Goal: Task Accomplishment & Management: Manage account settings

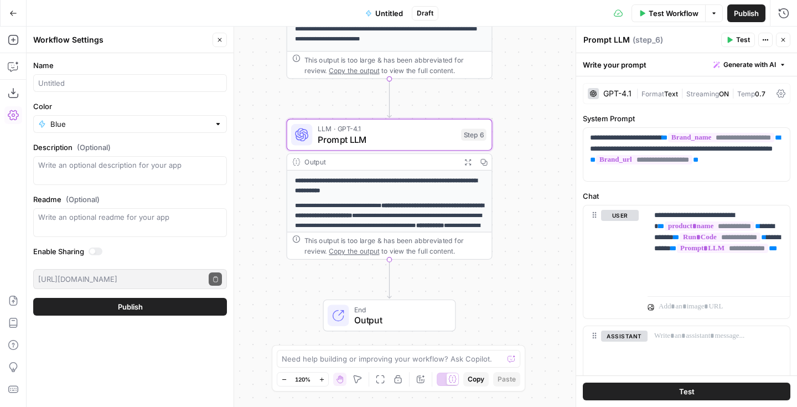
scroll to position [43, 0]
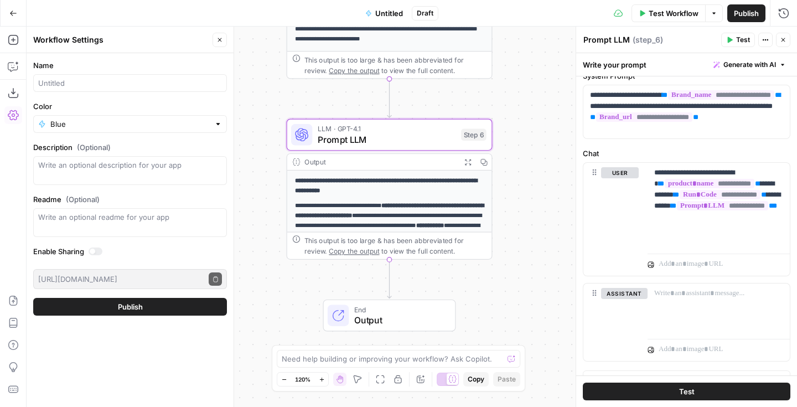
click at [740, 16] on span "Publish" at bounding box center [746, 13] width 25 height 11
click at [394, 11] on span "Untitled" at bounding box center [389, 13] width 28 height 11
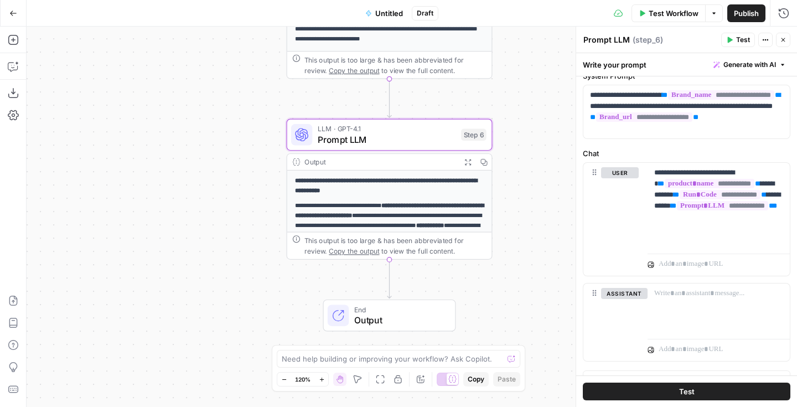
click at [386, 12] on span "Untitled" at bounding box center [389, 13] width 28 height 11
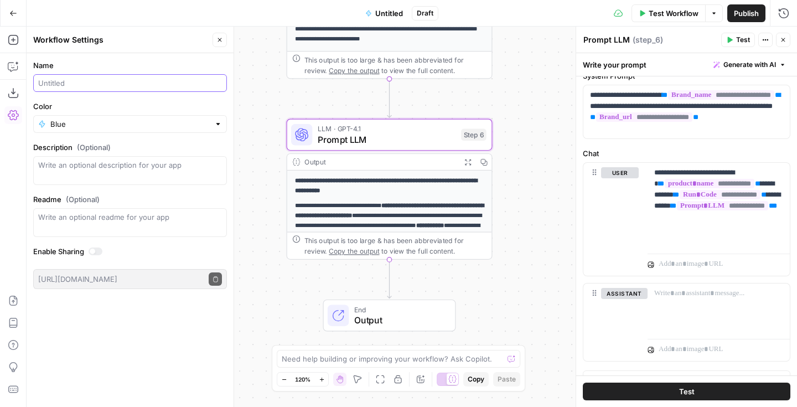
click at [120, 81] on input "Name" at bounding box center [130, 82] width 184 height 11
click at [100, 82] on input "Name" at bounding box center [130, 82] width 184 height 11
type input "Product Description 2.0"
click at [756, 8] on span "Publish" at bounding box center [746, 13] width 25 height 11
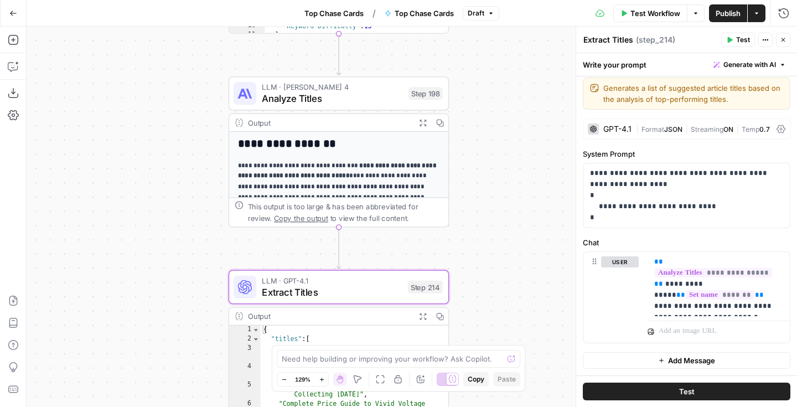
scroll to position [2, 0]
click at [13, 345] on icon "button" at bounding box center [13, 344] width 11 height 11
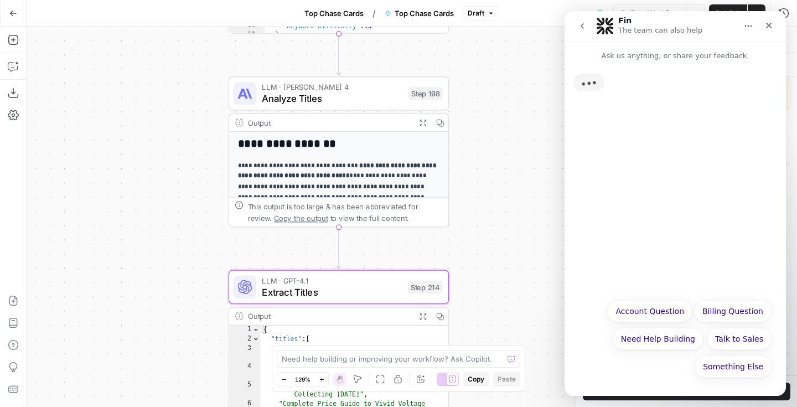
click at [583, 37] on nav "Fin The team can also help" at bounding box center [675, 26] width 221 height 30
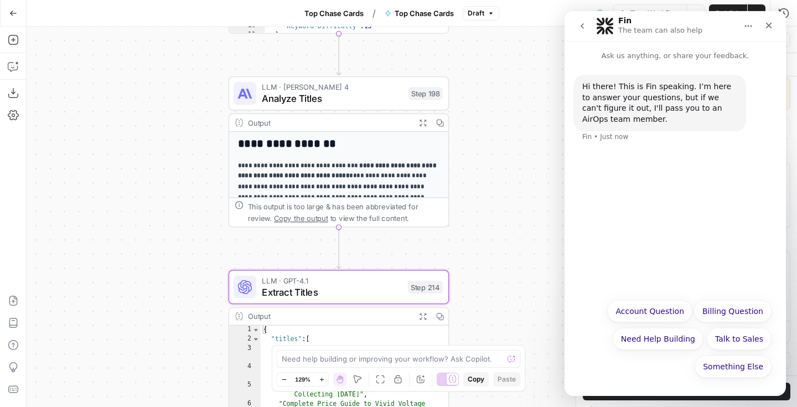
click at [583, 24] on icon "go back" at bounding box center [582, 26] width 9 height 9
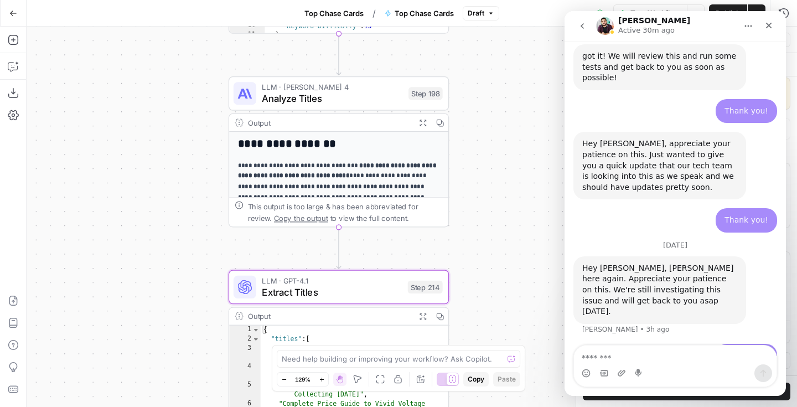
scroll to position [781, 0]
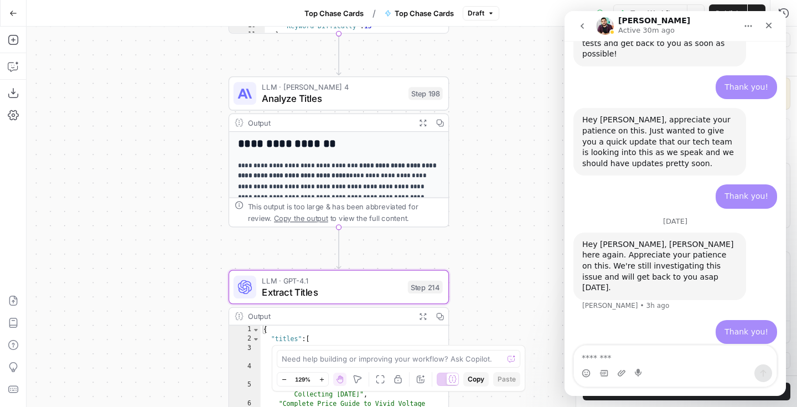
click at [662, 355] on textarea "Message…" at bounding box center [675, 354] width 203 height 19
type textarea "**********"
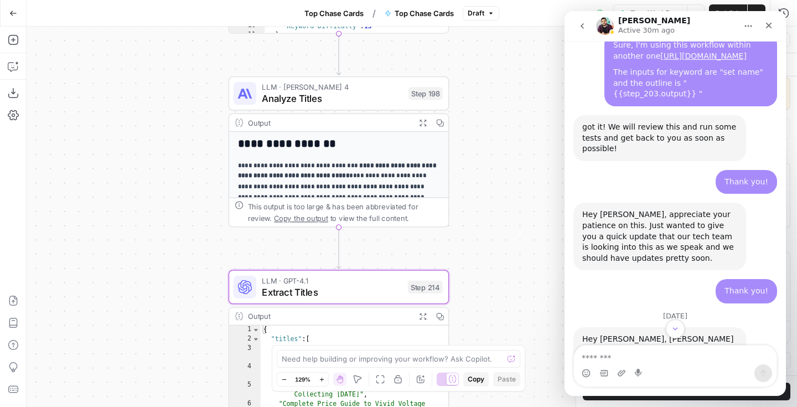
scroll to position [813, 0]
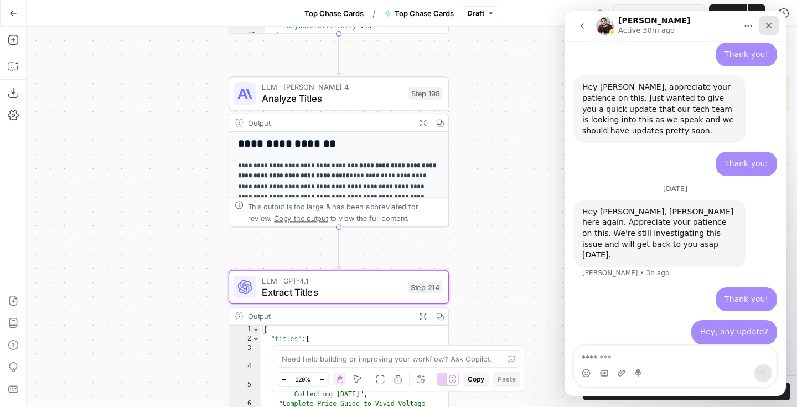
click at [768, 27] on icon "Close" at bounding box center [768, 25] width 9 height 9
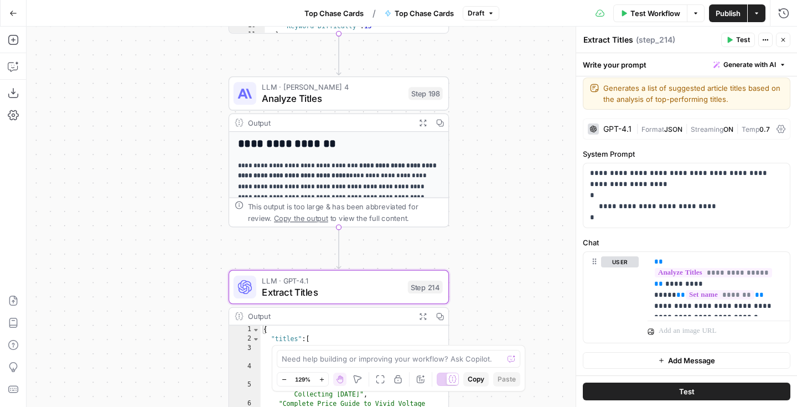
click at [788, 40] on button "Close" at bounding box center [783, 40] width 14 height 14
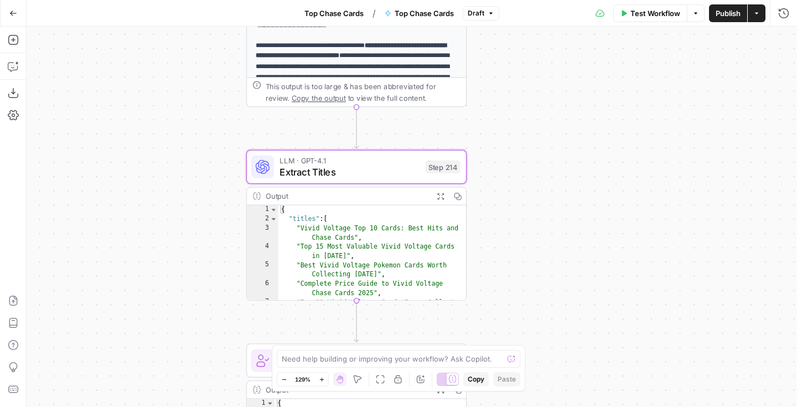
drag, startPoint x: 499, startPoint y: 233, endPoint x: 520, endPoint y: 114, distance: 121.0
click at [520, 113] on div "Workflow Set Inputs Inputs Google Search Perform Google Search Step 51 Output E…" at bounding box center [412, 217] width 771 height 380
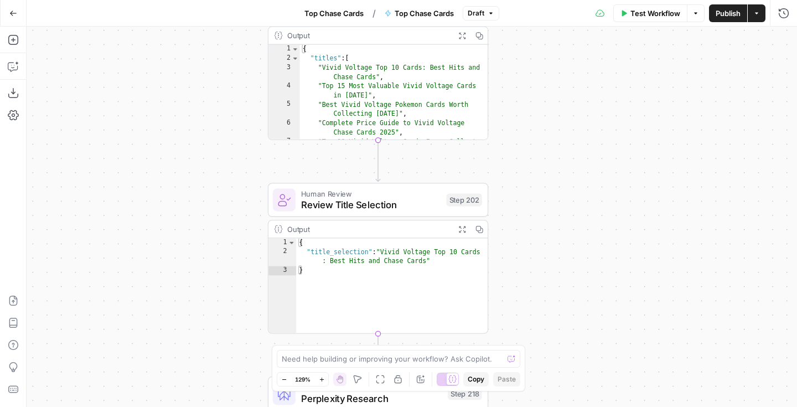
drag, startPoint x: 517, startPoint y: 205, endPoint x: 535, endPoint y: 52, distance: 154.4
click at [535, 52] on div "Workflow Set Inputs Inputs Google Search Perform Google Search Step 51 Output E…" at bounding box center [412, 217] width 771 height 380
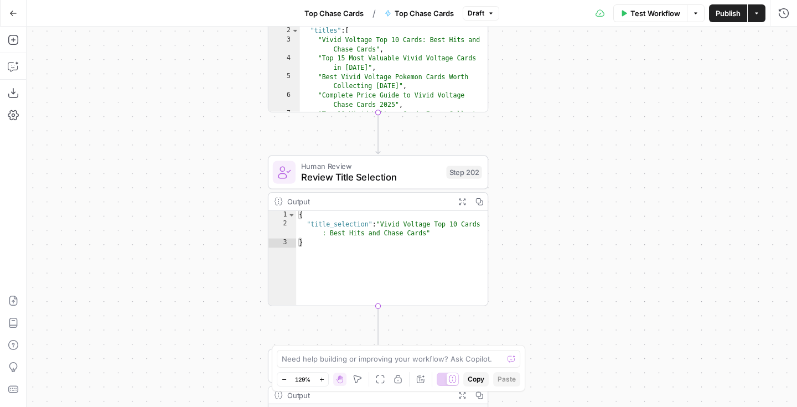
drag, startPoint x: 521, startPoint y: 181, endPoint x: 525, endPoint y: 90, distance: 90.9
click at [524, 90] on div "Workflow Set Inputs Inputs Google Search Perform Google Search Step 51 Output E…" at bounding box center [412, 217] width 771 height 380
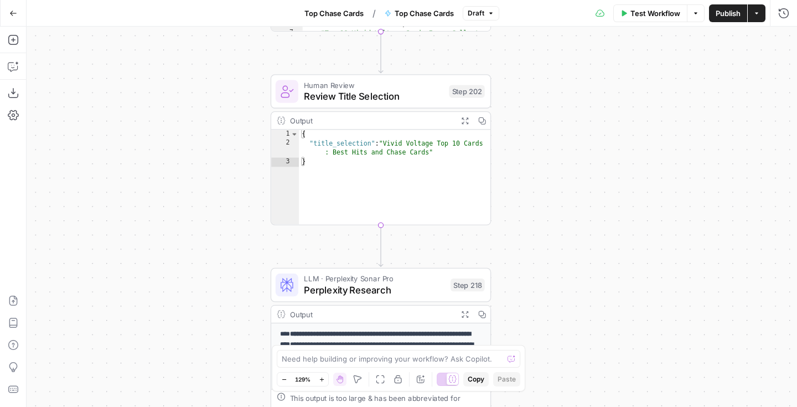
drag, startPoint x: 538, startPoint y: 246, endPoint x: 538, endPoint y: 101, distance: 145.6
click at [538, 101] on div "Workflow Set Inputs Inputs Google Search Perform Google Search Step 51 Output E…" at bounding box center [412, 217] width 771 height 380
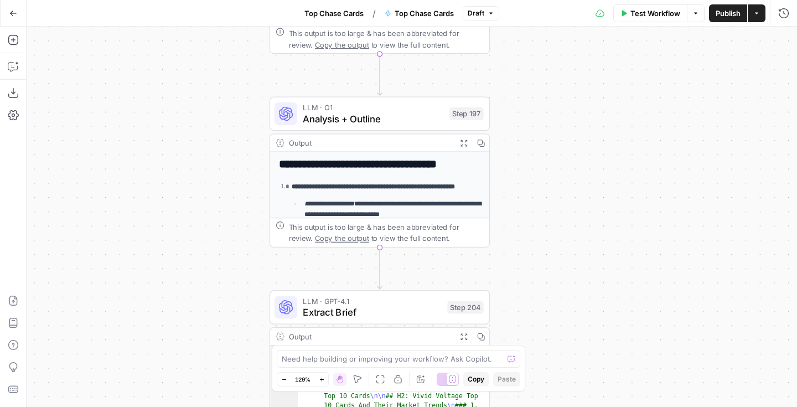
drag, startPoint x: 537, startPoint y: 242, endPoint x: 536, endPoint y: 24, distance: 218.1
click at [536, 24] on div "Go Back Top Chase Cards / Top Chase Cards Draft Test Workflow Options Publish A…" at bounding box center [398, 203] width 797 height 407
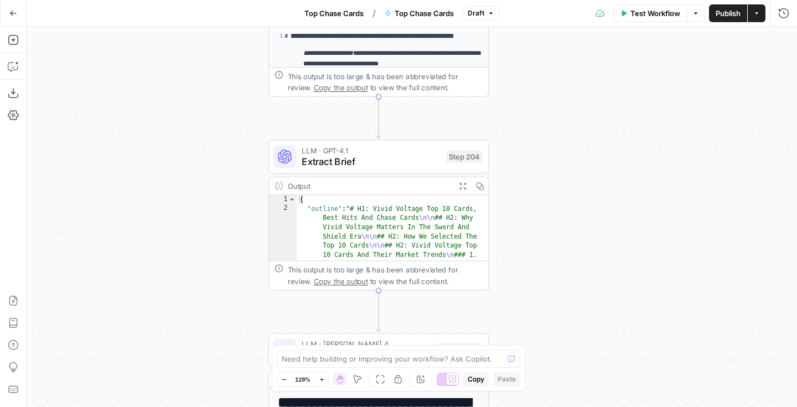
drag, startPoint x: 551, startPoint y: 204, endPoint x: 550, endPoint y: 53, distance: 151.1
click at [550, 53] on div "Workflow Set Inputs Inputs Google Search Perform Google Search Step 51 Output E…" at bounding box center [412, 217] width 771 height 380
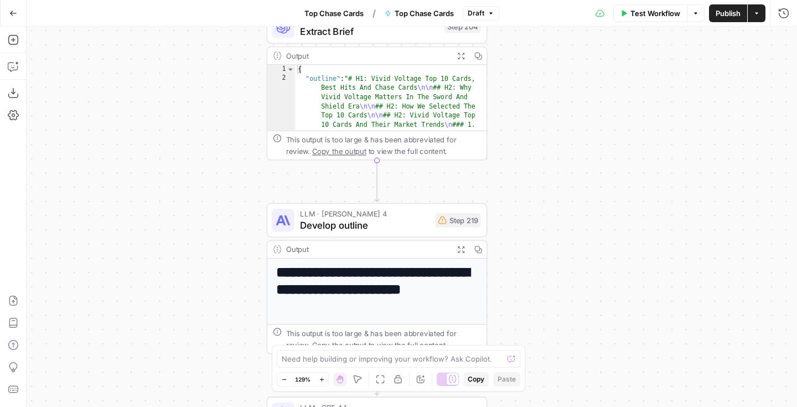
drag, startPoint x: 554, startPoint y: 189, endPoint x: 547, endPoint y: 39, distance: 150.1
click at [547, 39] on div "Workflow Set Inputs Inputs Google Search Perform Google Search Step 51 Output E…" at bounding box center [412, 217] width 771 height 380
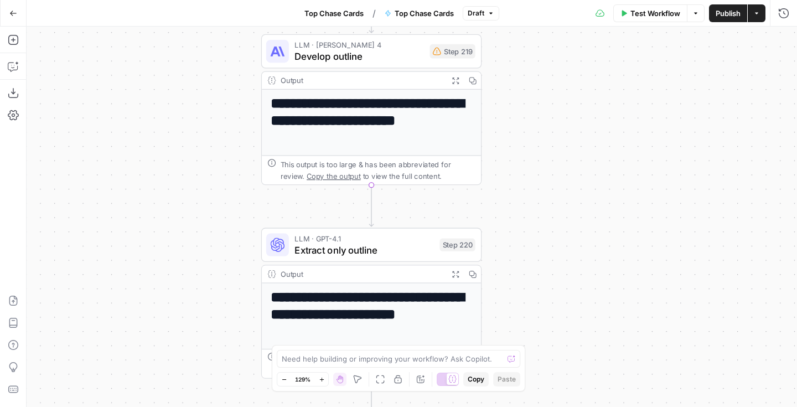
drag, startPoint x: 533, startPoint y: 239, endPoint x: 533, endPoint y: 123, distance: 115.7
click at [533, 123] on div "Workflow Set Inputs Inputs Google Search Perform Google Search Step 51 Output E…" at bounding box center [412, 217] width 771 height 380
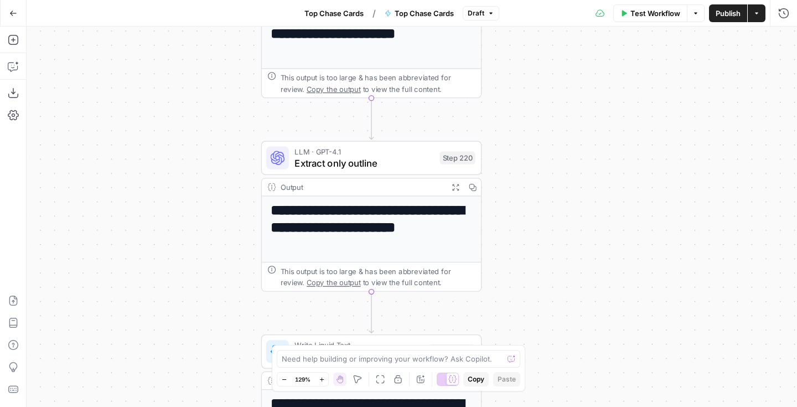
drag, startPoint x: 536, startPoint y: 220, endPoint x: 536, endPoint y: 99, distance: 121.2
click at [536, 99] on div "Workflow Set Inputs Inputs Google Search Perform Google Search Step 51 Output E…" at bounding box center [412, 217] width 771 height 380
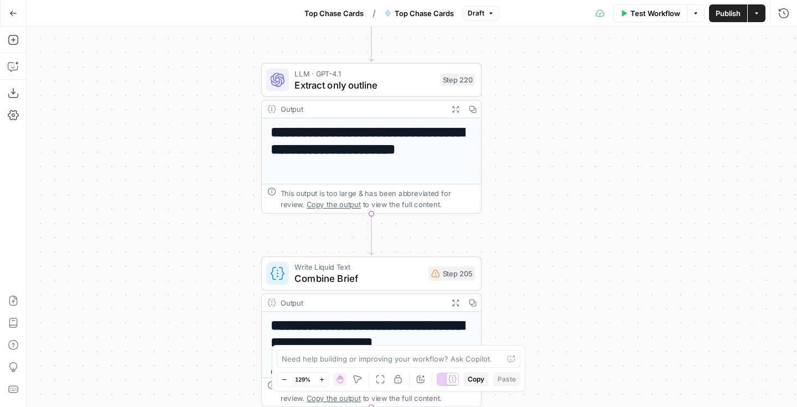
drag, startPoint x: 537, startPoint y: 214, endPoint x: 539, endPoint y: 123, distance: 90.8
click at [539, 123] on div "Workflow Set Inputs Inputs Google Search Perform Google Search Step 51 Output E…" at bounding box center [412, 217] width 771 height 380
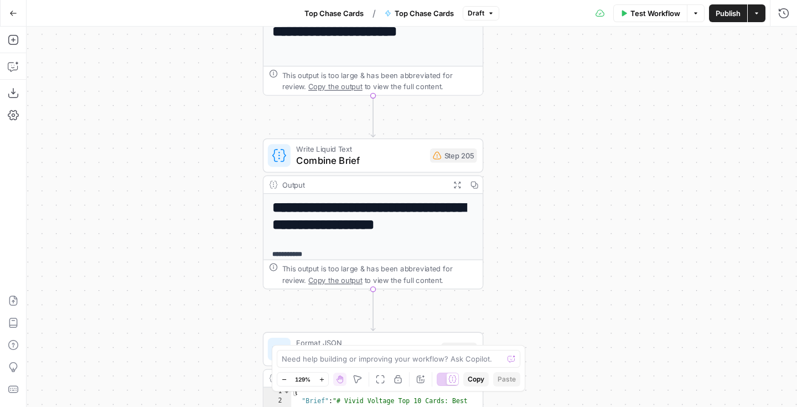
drag, startPoint x: 537, startPoint y: 289, endPoint x: 536, endPoint y: 196, distance: 93.0
click at [536, 196] on div "Workflow Set Inputs Inputs Google Search Perform Google Search Step 51 Output E…" at bounding box center [412, 217] width 771 height 380
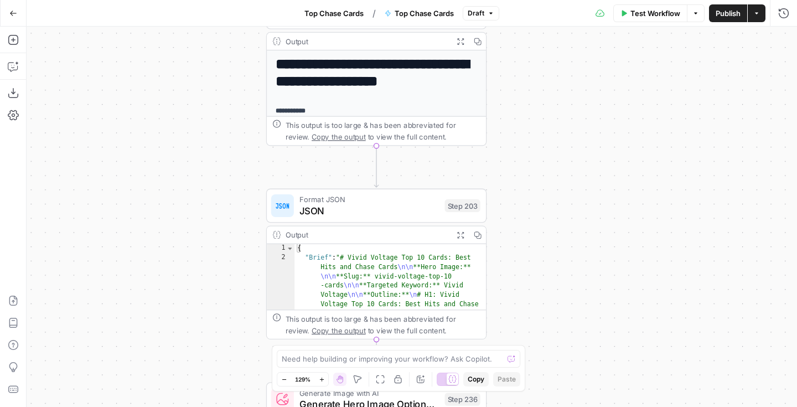
drag, startPoint x: 539, startPoint y: 220, endPoint x: 543, endPoint y: 128, distance: 92.5
click at [543, 128] on div "Workflow Set Inputs Inputs Google Search Perform Google Search Step 51 Output E…" at bounding box center [412, 217] width 771 height 380
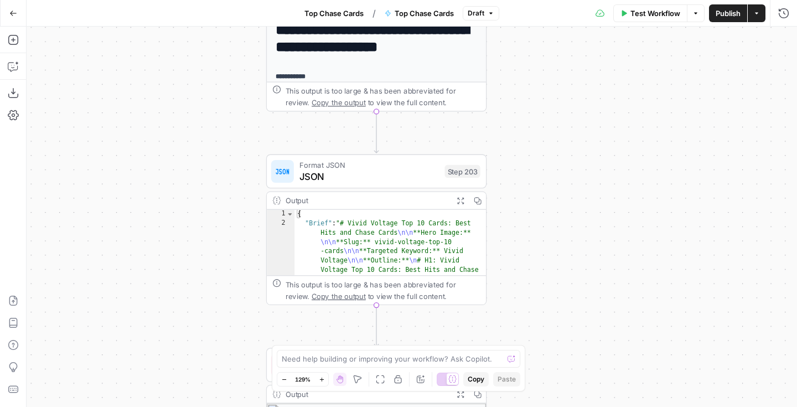
drag, startPoint x: 534, startPoint y: 241, endPoint x: 547, endPoint y: 120, distance: 122.0
click at [547, 120] on div "Workflow Set Inputs Inputs Google Search Perform Google Search Step 51 Output E…" at bounding box center [412, 217] width 771 height 380
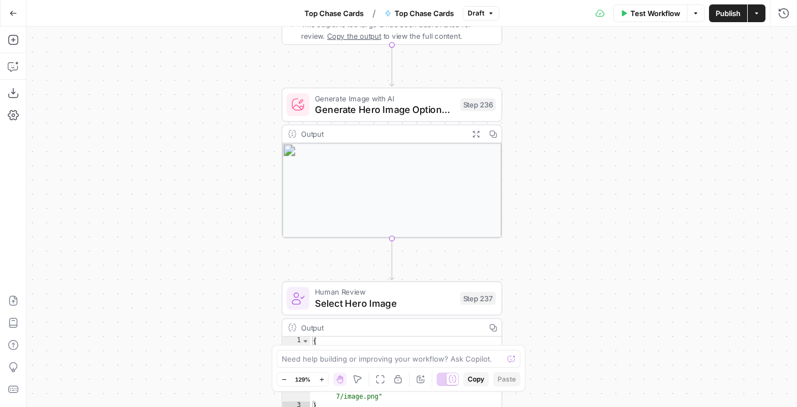
drag, startPoint x: 555, startPoint y: 281, endPoint x: 558, endPoint y: 100, distance: 181.6
click at [558, 100] on div "Workflow Set Inputs Inputs Google Search Perform Google Search Step 51 Output E…" at bounding box center [412, 217] width 771 height 380
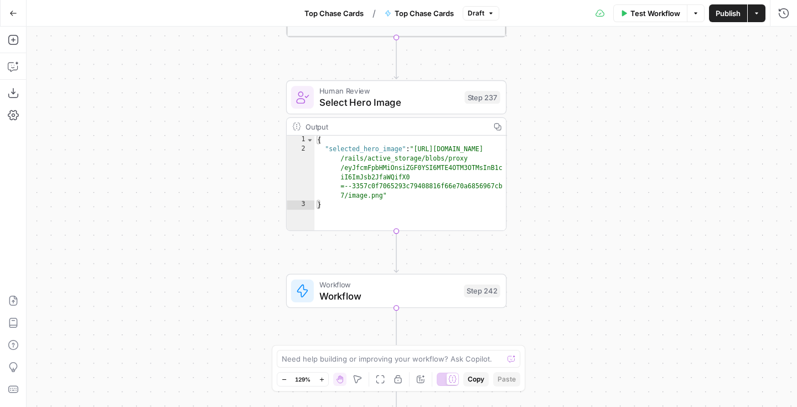
drag, startPoint x: 561, startPoint y: 215, endPoint x: 564, endPoint y: 77, distance: 138.4
click at [564, 77] on div "Workflow Set Inputs Inputs Google Search Perform Google Search Step 51 Output E…" at bounding box center [412, 217] width 771 height 380
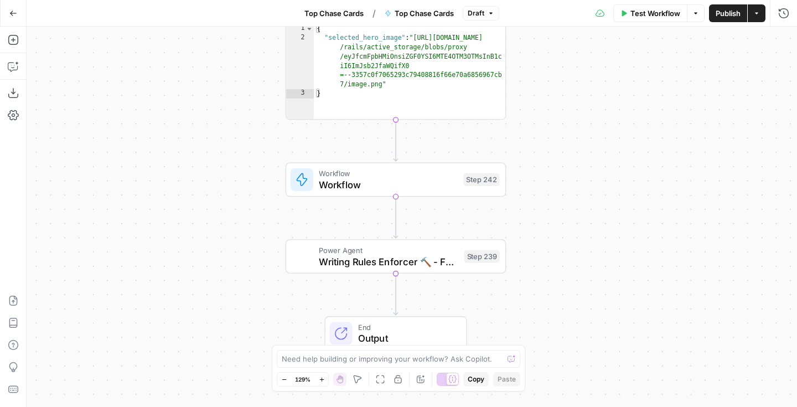
drag, startPoint x: 569, startPoint y: 189, endPoint x: 569, endPoint y: 81, distance: 107.9
click at [569, 81] on div "Workflow Set Inputs Inputs Google Search Perform Google Search Step 51 Output E…" at bounding box center [412, 217] width 771 height 380
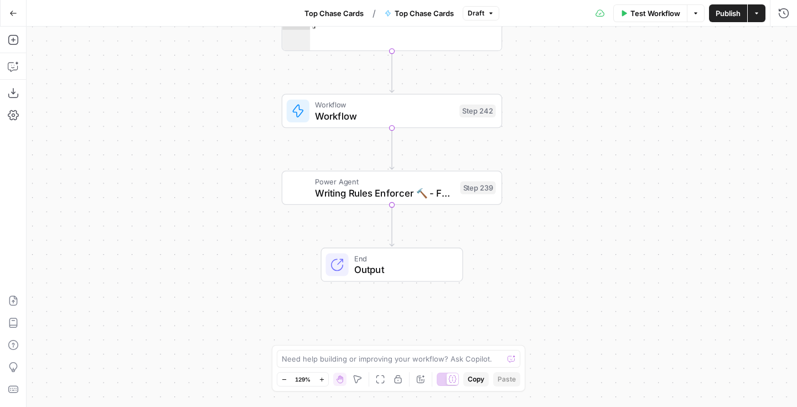
drag, startPoint x: 564, startPoint y: 205, endPoint x: 560, endPoint y: 138, distance: 67.6
click at [560, 138] on div "Workflow Set Inputs Inputs Google Search Perform Google Search Step 51 Output E…" at bounding box center [412, 217] width 771 height 380
click at [389, 199] on span "Writing Rules Enforcer 🔨 - Fork" at bounding box center [383, 193] width 139 height 14
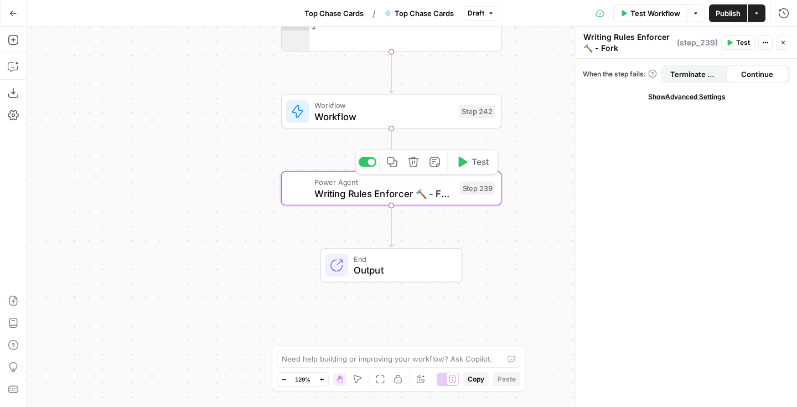
click at [389, 199] on span "Writing Rules Enforcer 🔨 - Fork" at bounding box center [383, 193] width 139 height 14
click at [608, 47] on textarea "Writing Rules Enforcer 🔨 - Fork" at bounding box center [628, 43] width 91 height 22
click at [470, 190] on div "Step 239" at bounding box center [476, 188] width 35 height 13
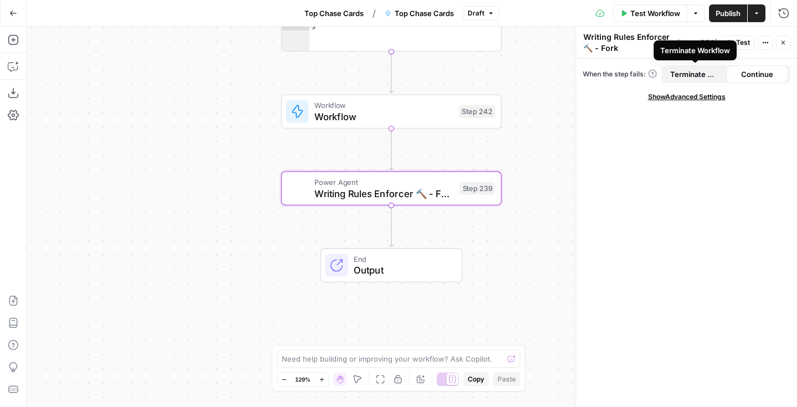
click at [689, 92] on span "Show Advanced Settings" at bounding box center [686, 97] width 77 height 10
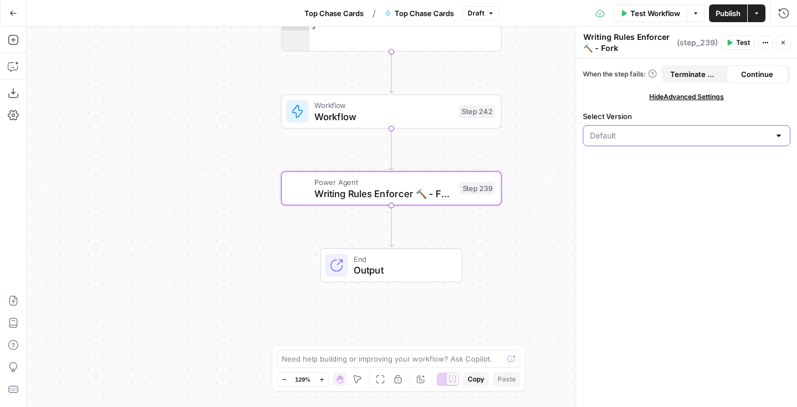
click at [672, 137] on input "Select Version" at bounding box center [680, 135] width 180 height 11
type input "Default"
click at [659, 194] on div "When the step fails: Terminate Workflow Continue Hide Advanced Settings Select …" at bounding box center [686, 233] width 221 height 348
click at [784, 40] on icon "button" at bounding box center [783, 42] width 7 height 7
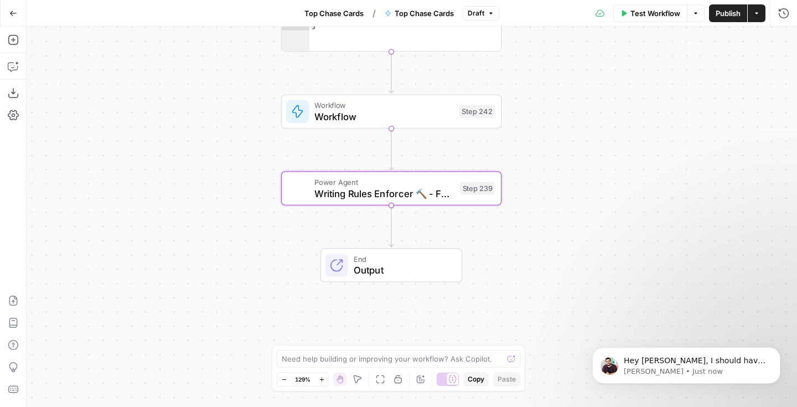
scroll to position [0, 0]
click at [695, 369] on p "Manuel • Just now" at bounding box center [695, 371] width 143 height 10
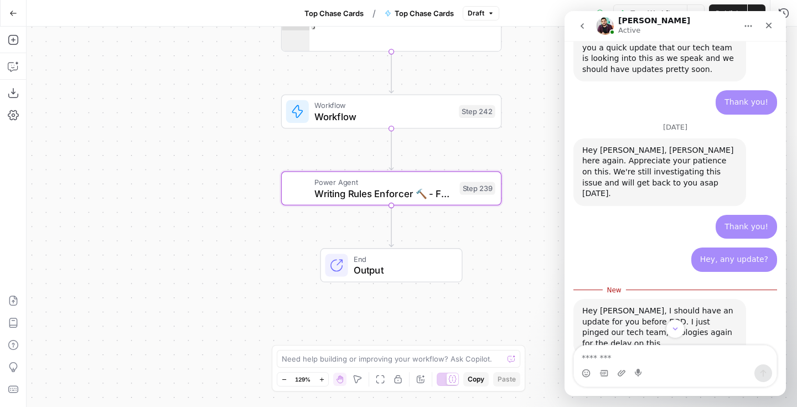
scroll to position [886, 0]
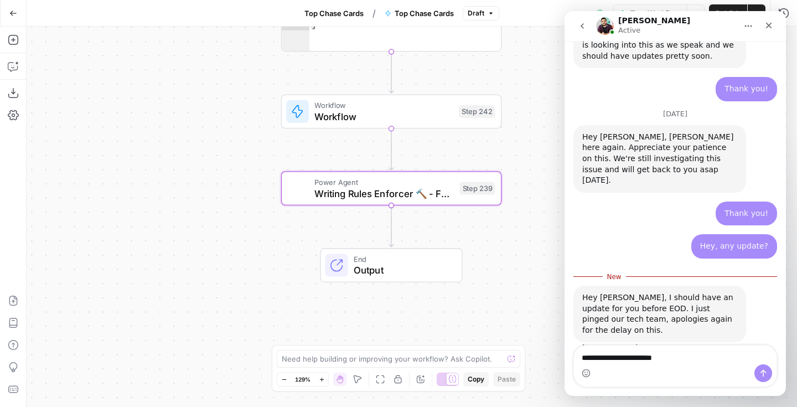
type textarea "**********"
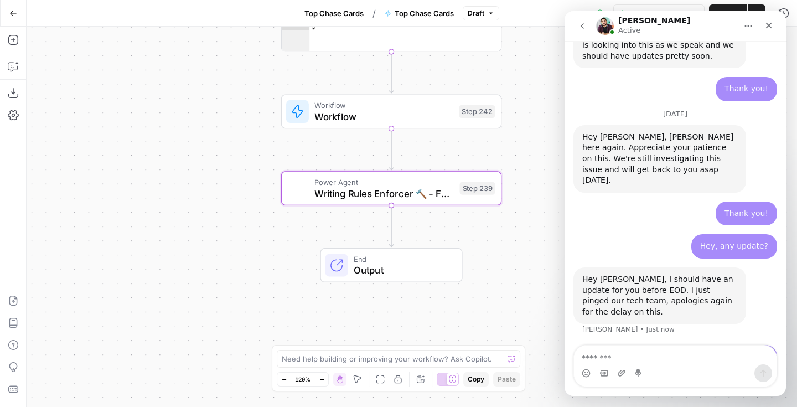
scroll to position [901, 0]
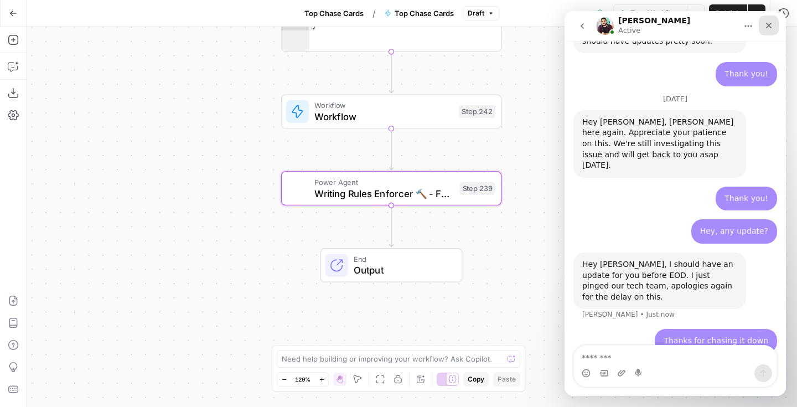
click at [766, 22] on icon "Close" at bounding box center [768, 25] width 9 height 9
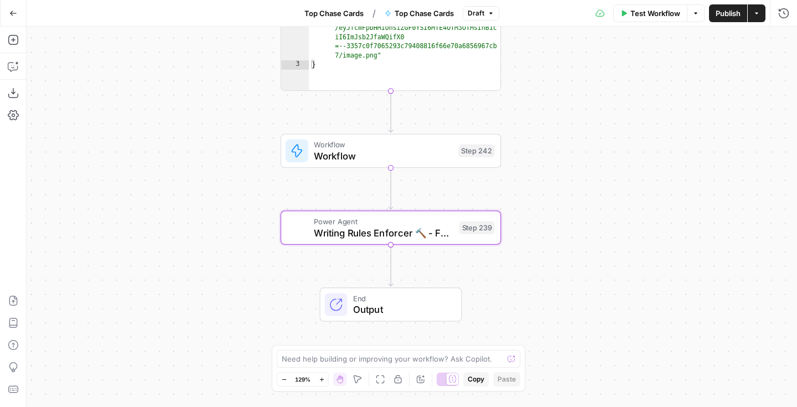
drag, startPoint x: 207, startPoint y: 158, endPoint x: 196, endPoint y: 206, distance: 49.4
click at [196, 206] on div "Workflow Set Inputs Inputs Google Search Perform Google Search Step 51 Output E…" at bounding box center [412, 217] width 771 height 380
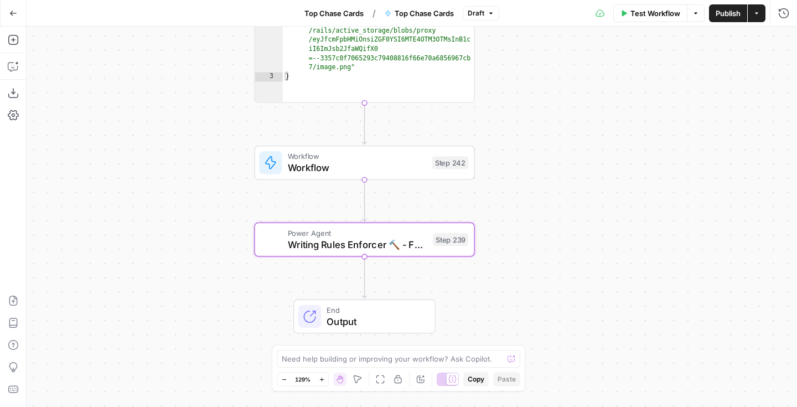
drag, startPoint x: 588, startPoint y: 198, endPoint x: 566, endPoint y: 196, distance: 21.7
click at [566, 196] on div "Workflow Set Inputs Inputs Google Search Perform Google Search Step 51 Output E…" at bounding box center [412, 217] width 771 height 380
drag, startPoint x: 162, startPoint y: 150, endPoint x: 158, endPoint y: 178, distance: 28.5
click at [158, 178] on div "Workflow Set Inputs Inputs Google Search Perform Google Search Step 51 Output E…" at bounding box center [412, 217] width 771 height 380
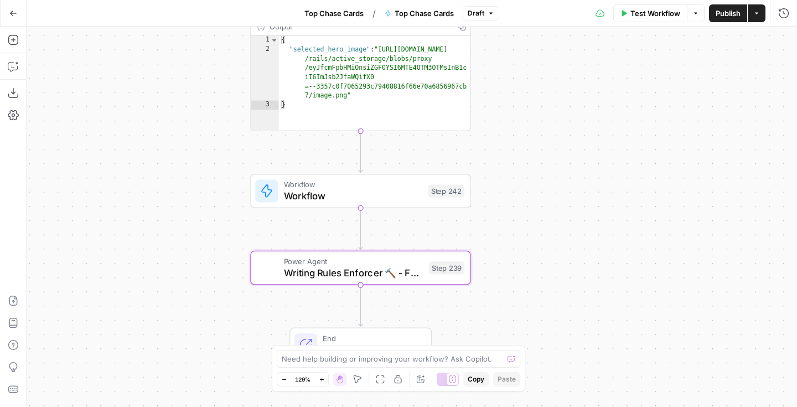
click at [346, 192] on span "Workflow" at bounding box center [353, 196] width 139 height 14
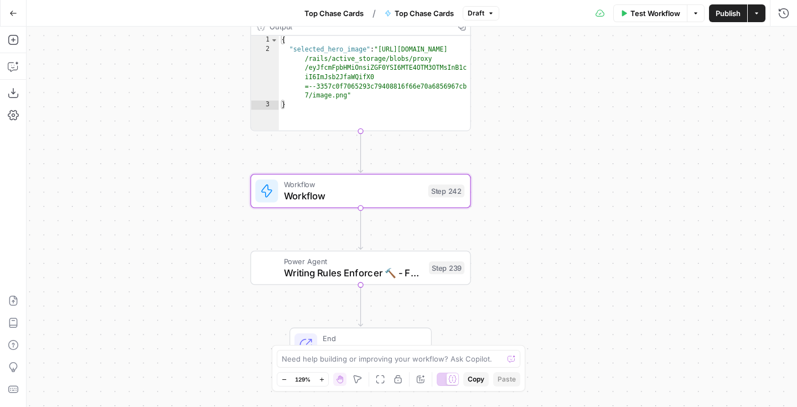
click at [387, 195] on span "Workflow" at bounding box center [353, 196] width 139 height 14
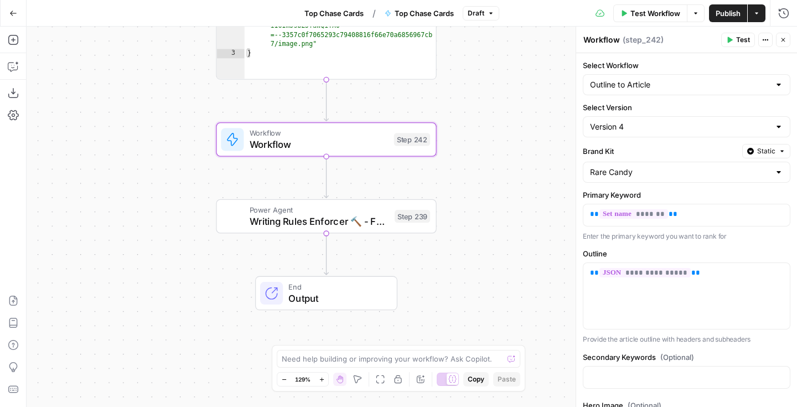
drag, startPoint x: 505, startPoint y: 182, endPoint x: 472, endPoint y: 134, distance: 58.8
click at [472, 134] on div "Workflow Set Inputs Inputs Google Search Perform Google Search Step 51 Output E…" at bounding box center [412, 217] width 771 height 380
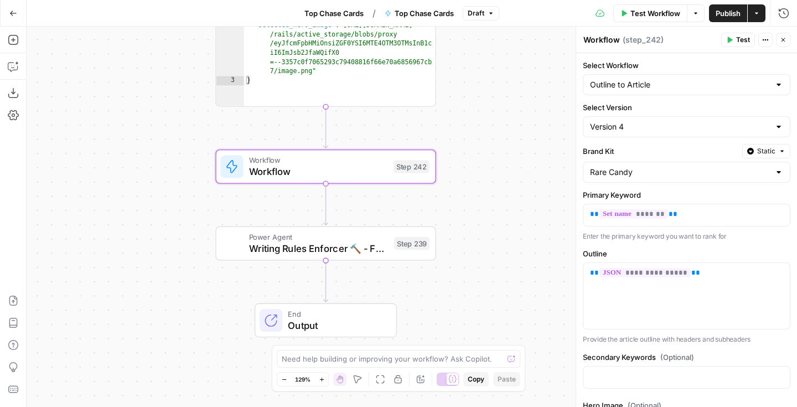
drag, startPoint x: 509, startPoint y: 178, endPoint x: 508, endPoint y: 198, distance: 19.4
click at [508, 198] on div "Workflow Set Inputs Inputs Google Search Perform Google Search Step 51 Output E…" at bounding box center [412, 217] width 771 height 380
drag, startPoint x: 503, startPoint y: 103, endPoint x: 500, endPoint y: 182, distance: 79.2
click at [500, 183] on div "Workflow Set Inputs Inputs Google Search Perform Google Search Step 51 Output E…" at bounding box center [412, 217] width 771 height 380
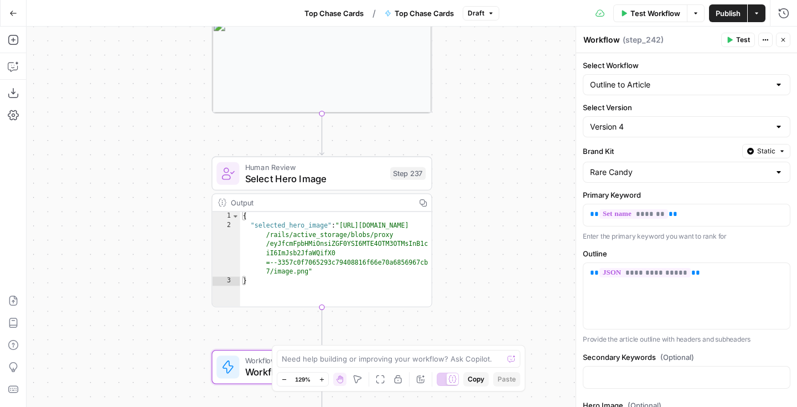
drag, startPoint x: 500, startPoint y: 94, endPoint x: 500, endPoint y: 227, distance: 132.9
click at [500, 227] on div "Workflow Set Inputs Inputs Google Search Perform Google Search Step 51 Output E…" at bounding box center [412, 217] width 771 height 380
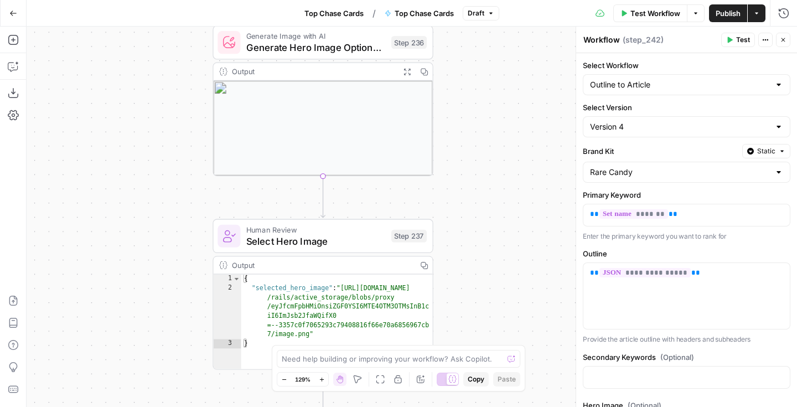
drag, startPoint x: 504, startPoint y: 121, endPoint x: 504, endPoint y: 199, distance: 77.5
click at [504, 199] on div "Workflow Set Inputs Inputs Google Search Perform Google Search Step 51 Output E…" at bounding box center [412, 217] width 771 height 380
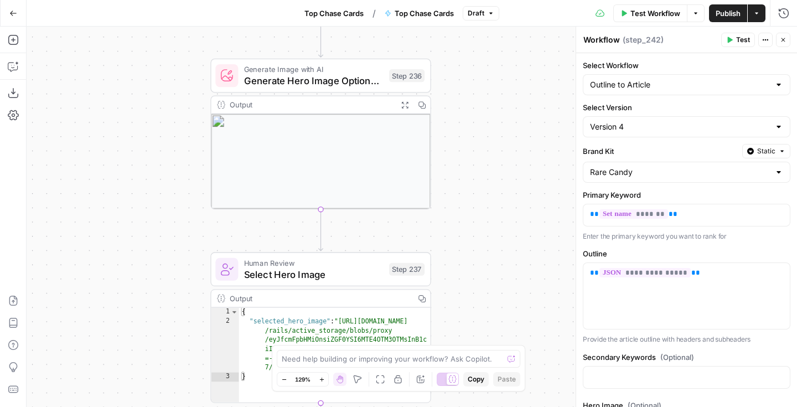
drag, startPoint x: 504, startPoint y: 127, endPoint x: 506, endPoint y: 217, distance: 90.3
click at [506, 217] on div "Workflow Set Inputs Inputs Google Search Perform Google Search Step 51 Output E…" at bounding box center [412, 217] width 771 height 380
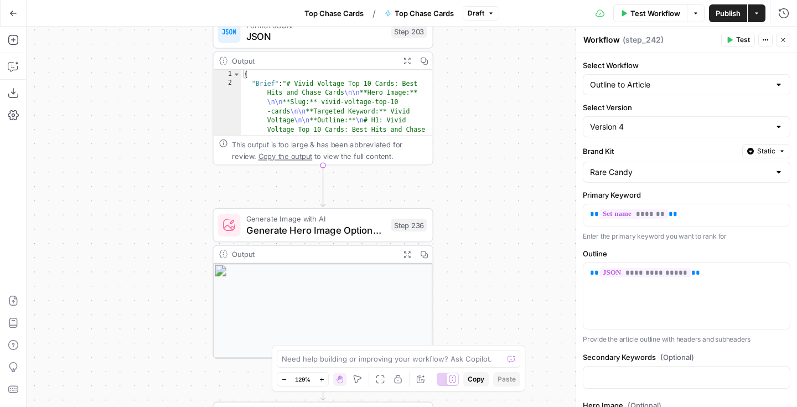
drag, startPoint x: 517, startPoint y: 147, endPoint x: 515, endPoint y: 203, distance: 55.4
click at [515, 203] on div "Workflow Set Inputs Inputs Google Search Perform Google Search Step 51 Output E…" at bounding box center [412, 217] width 771 height 380
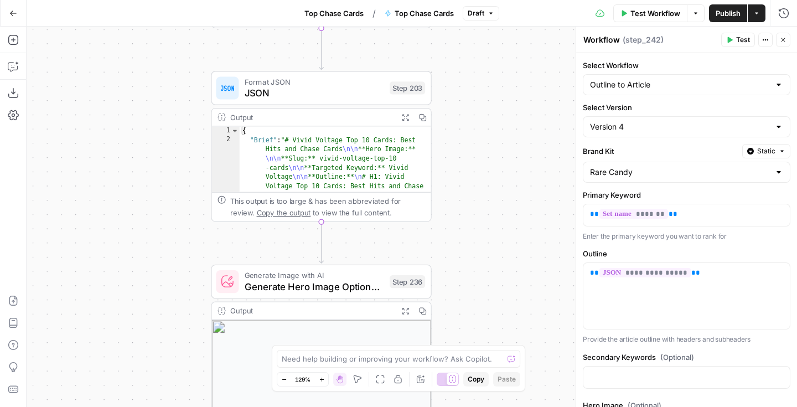
drag, startPoint x: 518, startPoint y: 122, endPoint x: 517, endPoint y: 180, distance: 58.1
click at [517, 180] on div "Workflow Set Inputs Inputs Google Search Perform Google Search Step 51 Output E…" at bounding box center [412, 217] width 771 height 380
drag, startPoint x: 513, startPoint y: 215, endPoint x: 509, endPoint y: 101, distance: 114.1
click at [509, 101] on div "Workflow Set Inputs Inputs Google Search Perform Google Search Step 51 Output E…" at bounding box center [412, 217] width 771 height 380
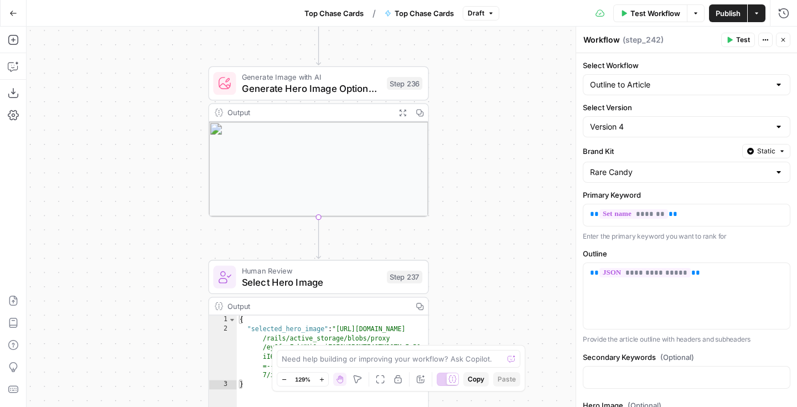
drag, startPoint x: 495, startPoint y: 206, endPoint x: 495, endPoint y: 133, distance: 73.1
click at [499, 112] on div "Workflow Set Inputs Inputs Google Search Perform Google Search Step 51 Output E…" at bounding box center [412, 217] width 771 height 380
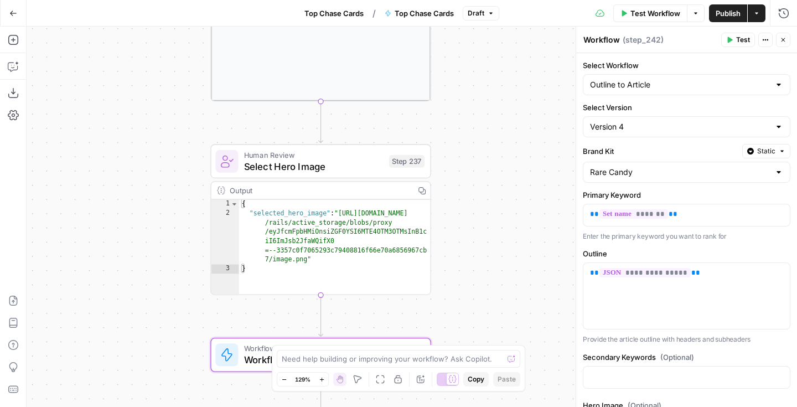
drag, startPoint x: 472, startPoint y: 240, endPoint x: 472, endPoint y: 178, distance: 61.4
click at [472, 178] on div "Workflow Set Inputs Inputs Google Search Perform Google Search Step 51 Output E…" at bounding box center [412, 217] width 771 height 380
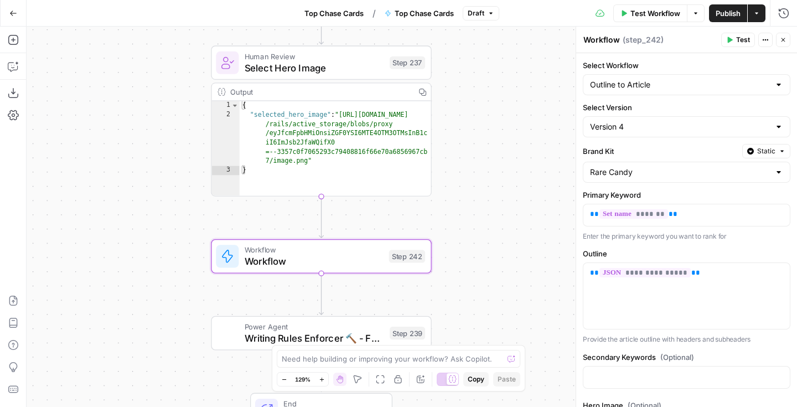
drag, startPoint x: 473, startPoint y: 269, endPoint x: 473, endPoint y: 179, distance: 89.7
click at [472, 172] on div "Workflow Set Inputs Inputs Google Search Perform Google Search Step 51 Output E…" at bounding box center [412, 217] width 771 height 380
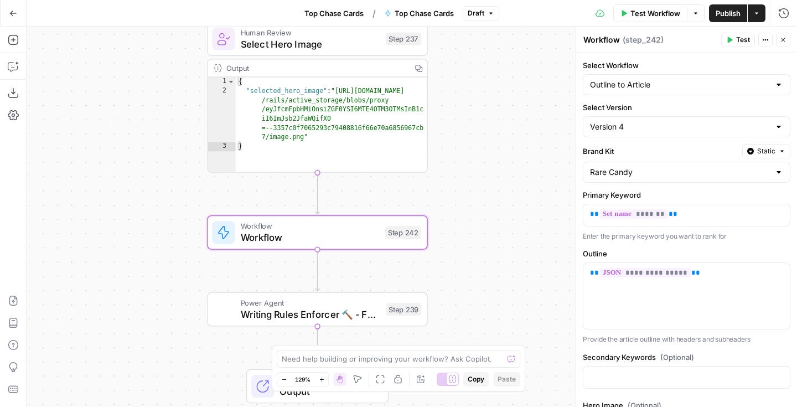
drag, startPoint x: 489, startPoint y: 229, endPoint x: 487, endPoint y: 198, distance: 31.1
click at [487, 198] on div "Workflow Set Inputs Inputs Google Search Perform Google Search Step 51 Output E…" at bounding box center [412, 217] width 771 height 380
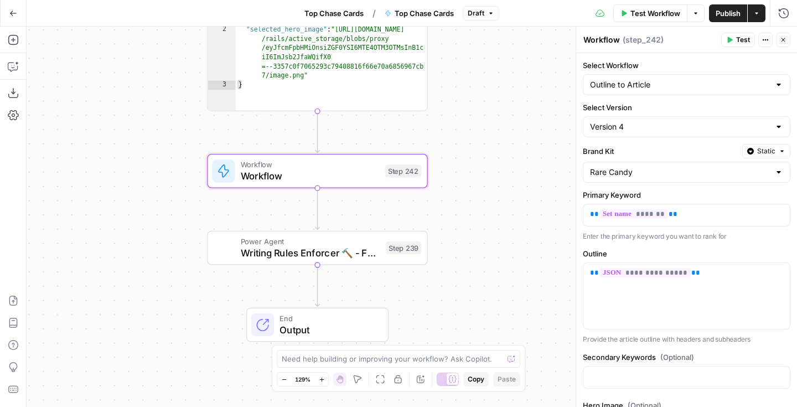
drag, startPoint x: 495, startPoint y: 246, endPoint x: 494, endPoint y: 193, distance: 52.6
click at [494, 193] on div "Workflow Set Inputs Inputs Google Search Perform Google Search Step 51 Output E…" at bounding box center [412, 217] width 771 height 380
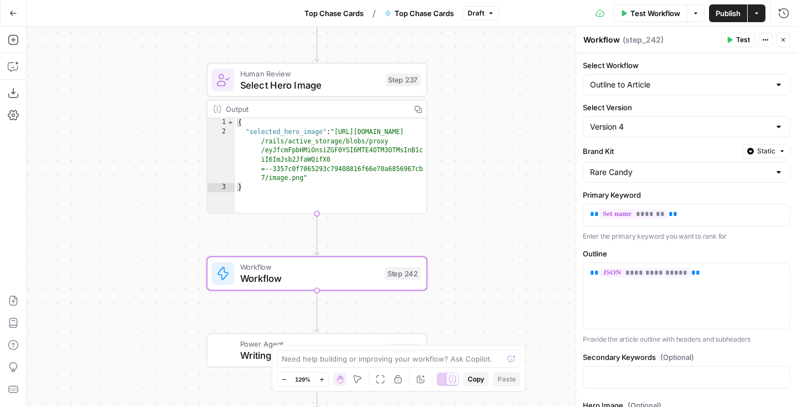
drag, startPoint x: 452, startPoint y: 106, endPoint x: 452, endPoint y: 204, distance: 98.0
click at [452, 204] on div "Workflow Set Inputs Inputs Google Search Perform Google Search Step 51 Output E…" at bounding box center [412, 217] width 771 height 380
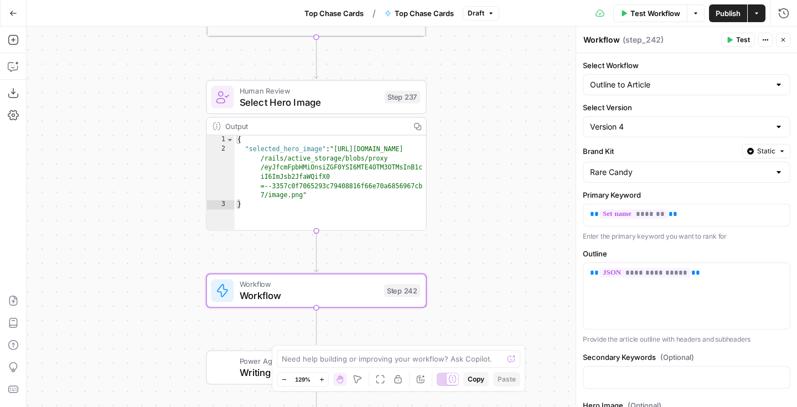
drag, startPoint x: 499, startPoint y: 135, endPoint x: 499, endPoint y: 144, distance: 10.0
click at [499, 144] on div "Workflow Set Inputs Inputs Google Search Perform Google Search Step 51 Output E…" at bounding box center [412, 217] width 771 height 380
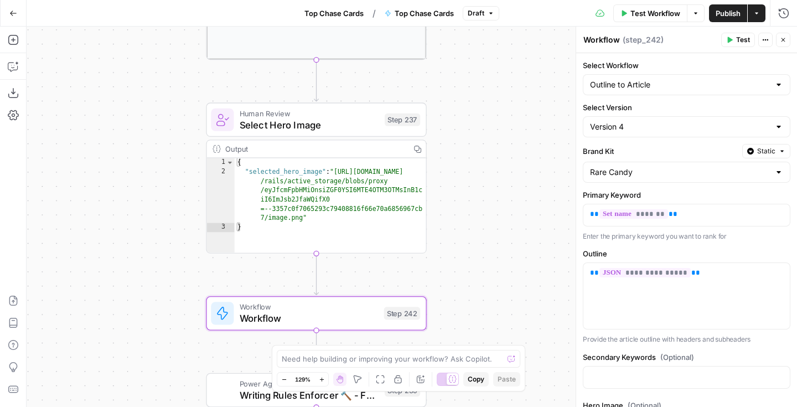
drag, startPoint x: 487, startPoint y: 121, endPoint x: 488, endPoint y: 142, distance: 21.6
click at [487, 142] on div "Workflow Set Inputs Inputs Google Search Perform Google Search Step 51 Output E…" at bounding box center [412, 217] width 771 height 380
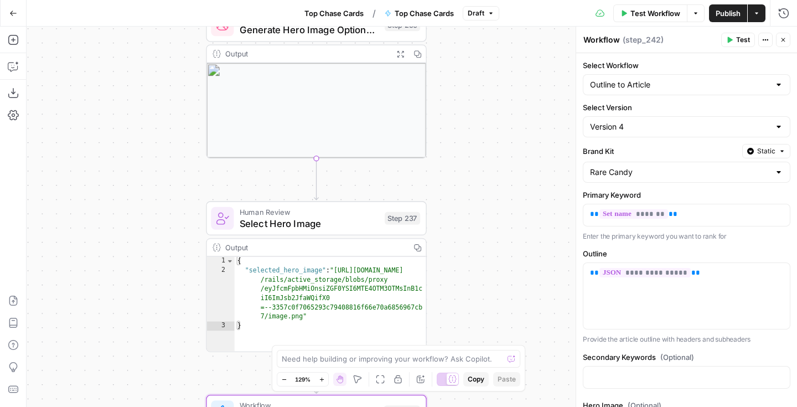
drag, startPoint x: 490, startPoint y: 70, endPoint x: 490, endPoint y: 169, distance: 99.6
click at [490, 169] on div "Workflow Set Inputs Inputs Google Search Perform Google Search Step 51 Output E…" at bounding box center [412, 217] width 771 height 380
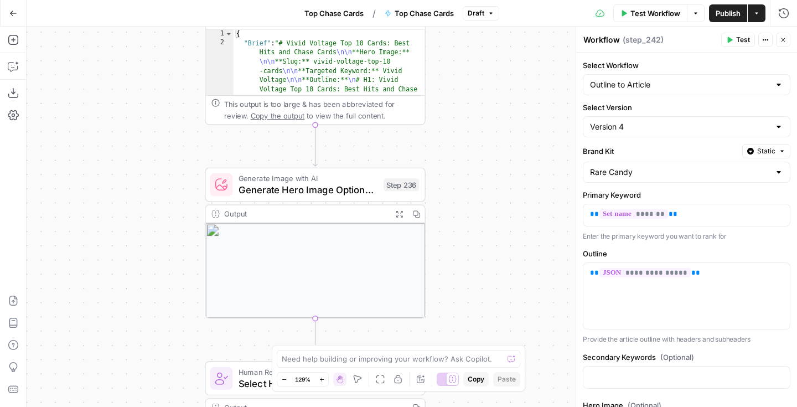
drag, startPoint x: 486, startPoint y: 65, endPoint x: 483, endPoint y: 221, distance: 156.7
click at [483, 221] on div "Workflow Set Inputs Inputs Google Search Perform Google Search Step 51 Output E…" at bounding box center [412, 217] width 771 height 380
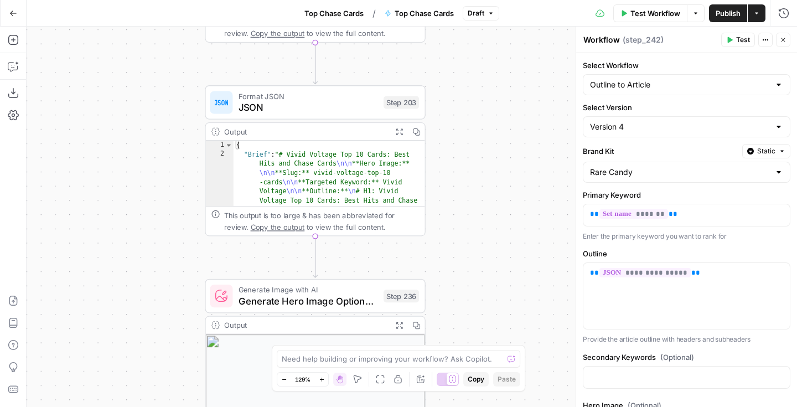
drag, startPoint x: 478, startPoint y: 154, endPoint x: 478, endPoint y: 264, distance: 109.6
click at [478, 264] on div "Workflow Set Inputs Inputs Google Search Perform Google Search Step 51 Output E…" at bounding box center [412, 217] width 771 height 380
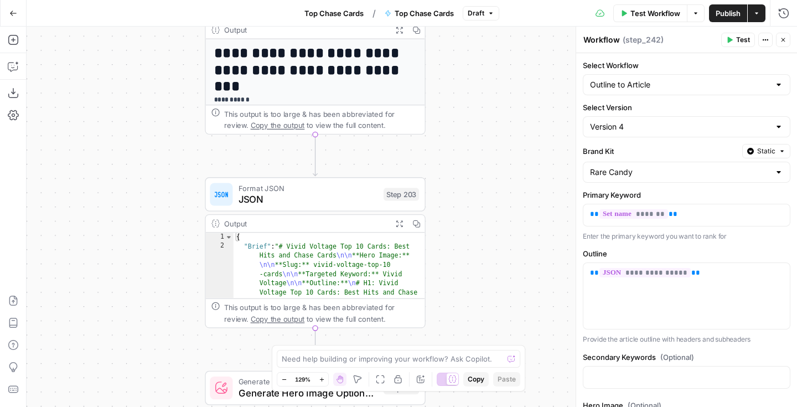
drag, startPoint x: 486, startPoint y: 200, endPoint x: 485, endPoint y: 240, distance: 40.4
click at [485, 241] on div "Workflow Set Inputs Inputs Google Search Perform Google Search Step 51 Output E…" at bounding box center [412, 217] width 771 height 380
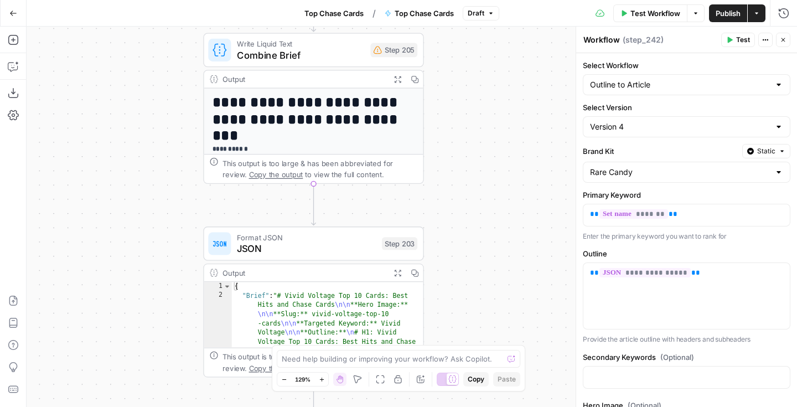
drag, startPoint x: 485, startPoint y: 128, endPoint x: 486, endPoint y: 209, distance: 80.8
click at [486, 209] on div "Workflow Set Inputs Inputs Google Search Perform Google Search Step 51 Output E…" at bounding box center [412, 217] width 771 height 380
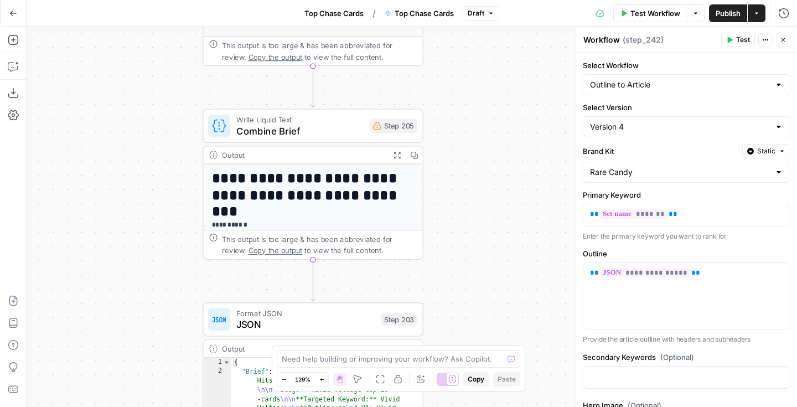
drag, startPoint x: 478, startPoint y: 104, endPoint x: 478, endPoint y: 216, distance: 111.8
click at [478, 216] on div "Workflow Set Inputs Inputs Google Search Perform Google Search Step 51 Output E…" at bounding box center [412, 217] width 771 height 380
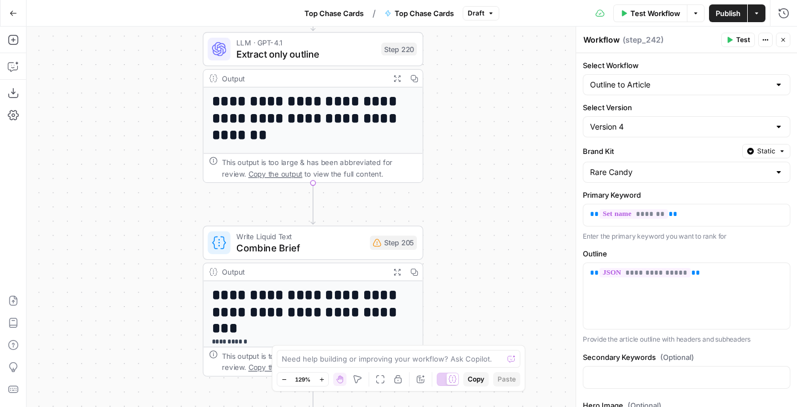
drag, startPoint x: 478, startPoint y: 130, endPoint x: 477, endPoint y: 174, distance: 44.3
click at [477, 174] on div "Workflow Set Inputs Inputs Google Search Perform Google Search Step 51 Output E…" at bounding box center [412, 217] width 771 height 380
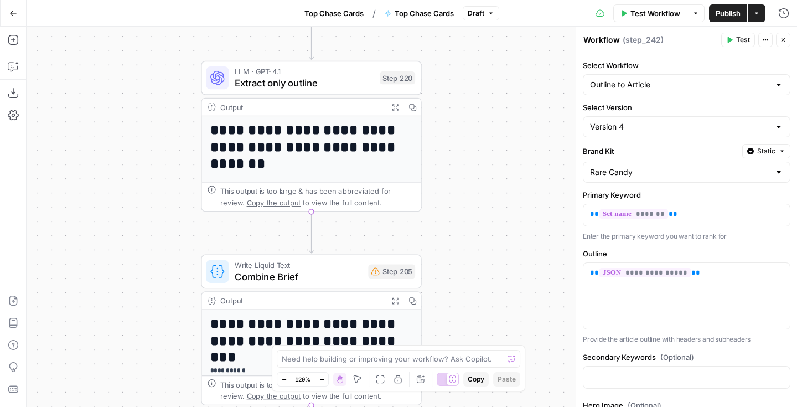
drag, startPoint x: 494, startPoint y: 126, endPoint x: 494, endPoint y: 157, distance: 31.0
click at [494, 157] on div "Workflow Set Inputs Inputs Google Search Perform Google Search Step 51 Output E…" at bounding box center [412, 217] width 771 height 380
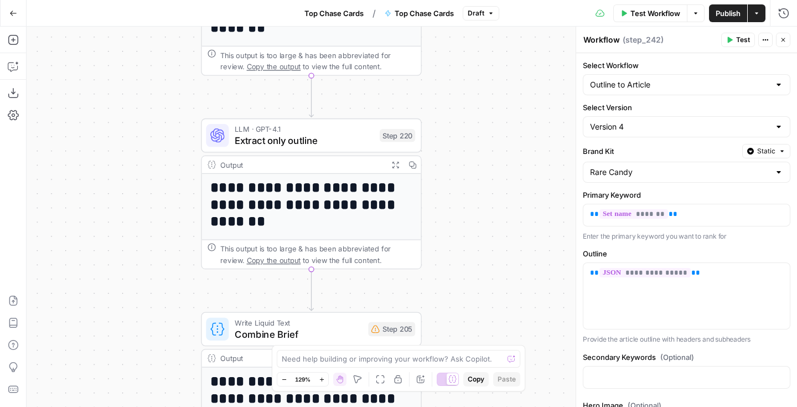
drag, startPoint x: 482, startPoint y: 114, endPoint x: 482, endPoint y: 171, distance: 57.0
click at [482, 171] on div "Workflow Set Inputs Inputs Google Search Perform Google Search Step 51 Output E…" at bounding box center [412, 217] width 771 height 380
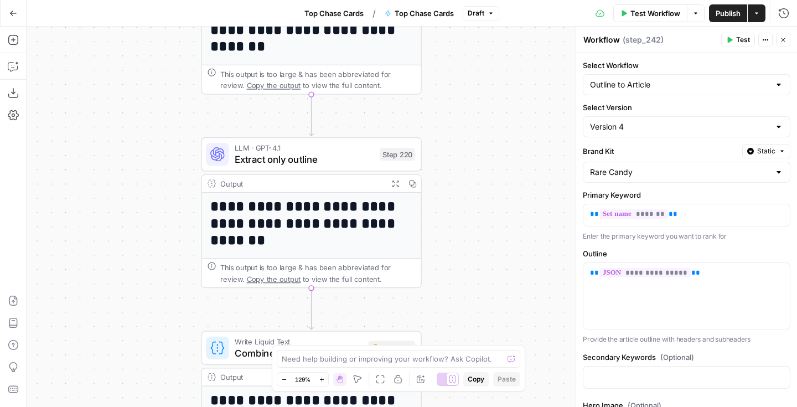
drag, startPoint x: 476, startPoint y: 121, endPoint x: 476, endPoint y: 137, distance: 16.1
click at [476, 137] on div "Workflow Set Inputs Inputs Google Search Perform Google Search Step 51 Output E…" at bounding box center [412, 217] width 771 height 380
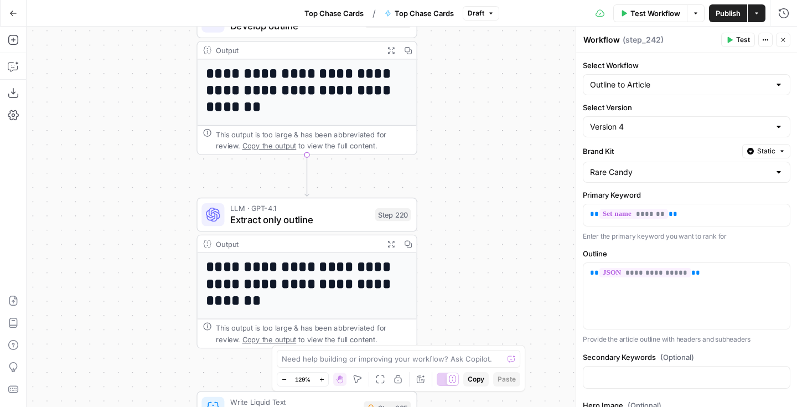
drag, startPoint x: 442, startPoint y: 68, endPoint x: 438, endPoint y: 127, distance: 59.9
click at [438, 127] on div "Workflow Set Inputs Inputs Google Search Perform Google Search Step 51 Output E…" at bounding box center [412, 217] width 771 height 380
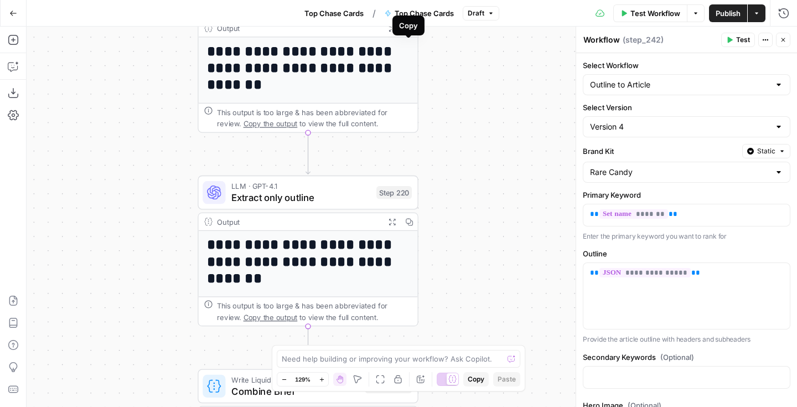
click at [462, 120] on div "Workflow Set Inputs Inputs Google Search Perform Google Search Step 51 Output E…" at bounding box center [412, 217] width 771 height 380
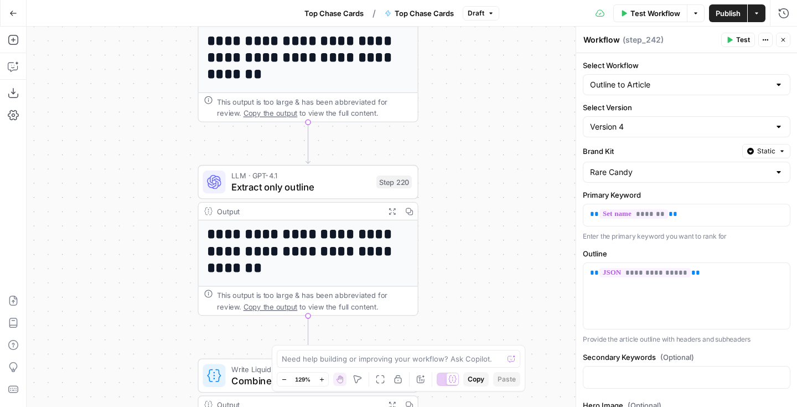
drag, startPoint x: 465, startPoint y: 174, endPoint x: 464, endPoint y: 133, distance: 41.5
click at [464, 133] on div "Workflow Set Inputs Inputs Google Search Perform Google Search Step 51 Output E…" at bounding box center [412, 217] width 771 height 380
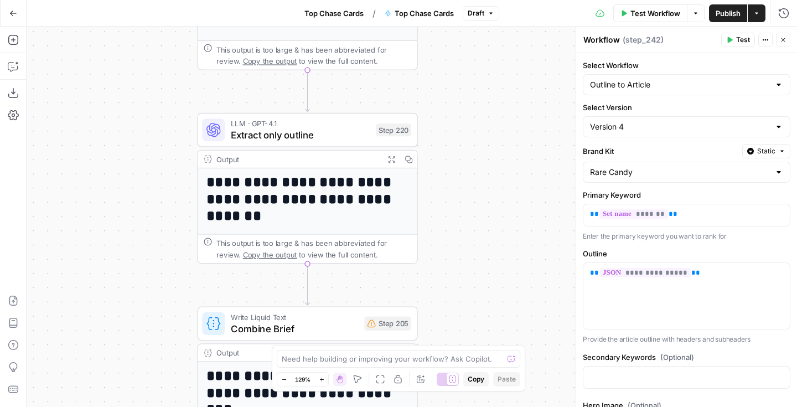
drag, startPoint x: 479, startPoint y: 204, endPoint x: 487, endPoint y: 160, distance: 44.5
click at [490, 163] on div "Workflow Set Inputs Inputs Google Search Perform Google Search Step 51 Output E…" at bounding box center [412, 217] width 771 height 380
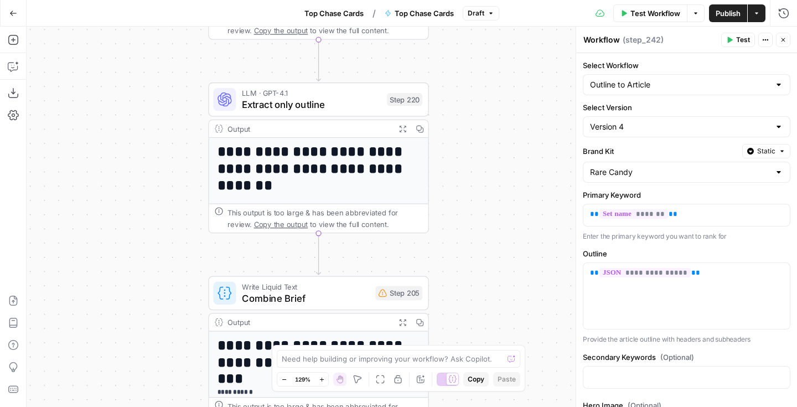
click at [786, 38] on icon "button" at bounding box center [783, 40] width 7 height 7
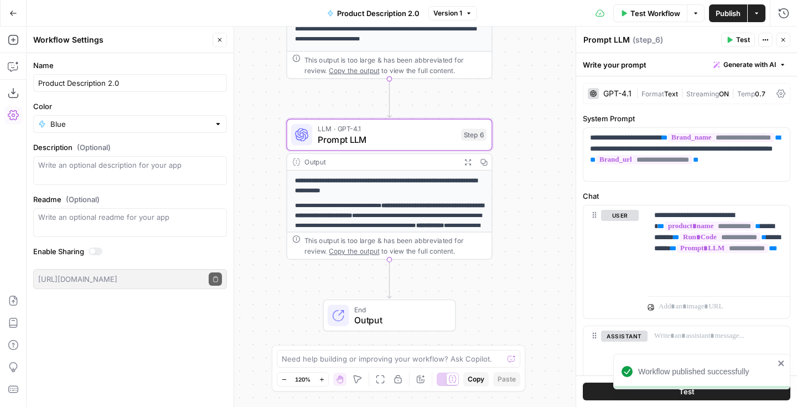
scroll to position [43, 0]
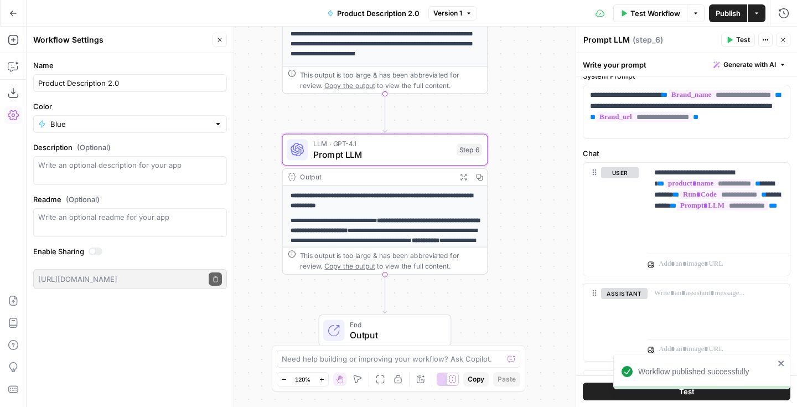
drag, startPoint x: 527, startPoint y: 89, endPoint x: 523, endPoint y: 104, distance: 15.6
click at [523, 104] on div "**********" at bounding box center [412, 217] width 771 height 380
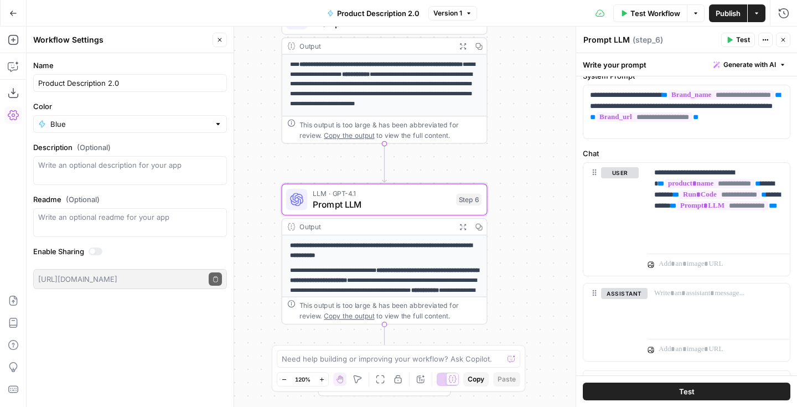
drag, startPoint x: 533, startPoint y: 82, endPoint x: 532, endPoint y: 129, distance: 47.1
click at [532, 129] on div "**********" at bounding box center [412, 217] width 771 height 380
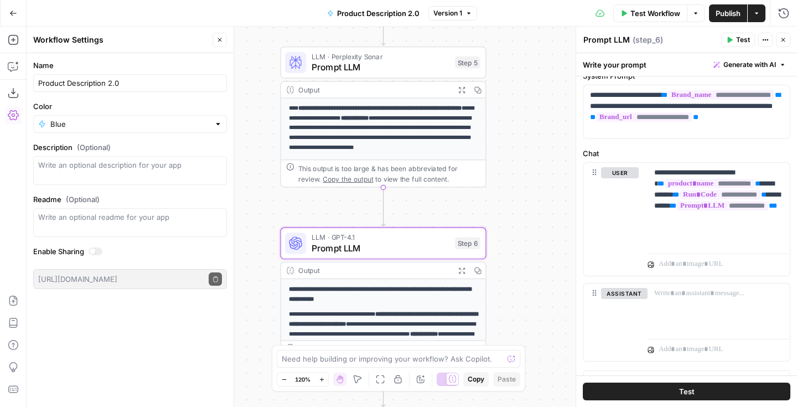
drag, startPoint x: 532, startPoint y: 129, endPoint x: 530, endPoint y: 174, distance: 44.9
click at [530, 174] on div "**********" at bounding box center [412, 217] width 771 height 380
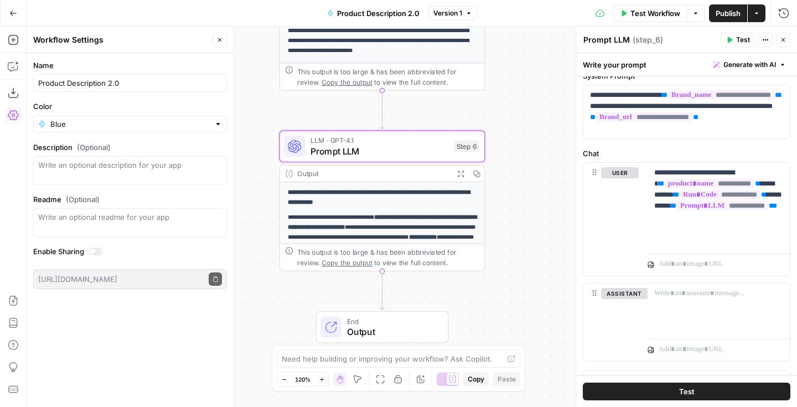
drag, startPoint x: 514, startPoint y: 203, endPoint x: 514, endPoint y: 108, distance: 94.7
click at [514, 108] on div "**********" at bounding box center [412, 217] width 771 height 380
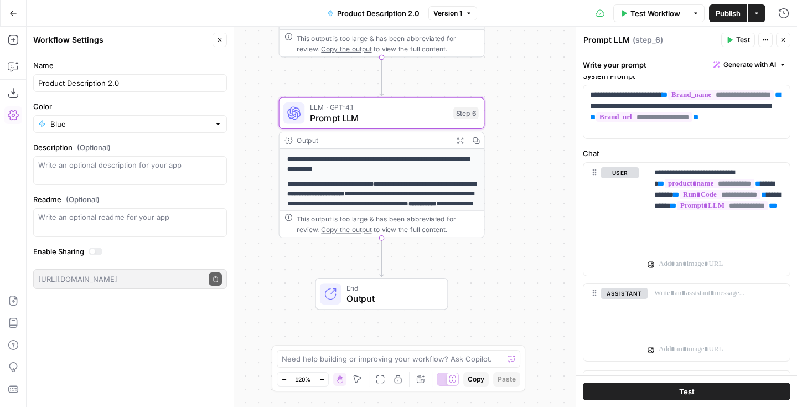
drag, startPoint x: 507, startPoint y: 240, endPoint x: 506, endPoint y: 206, distance: 33.8
click at [506, 206] on div "**********" at bounding box center [412, 217] width 771 height 380
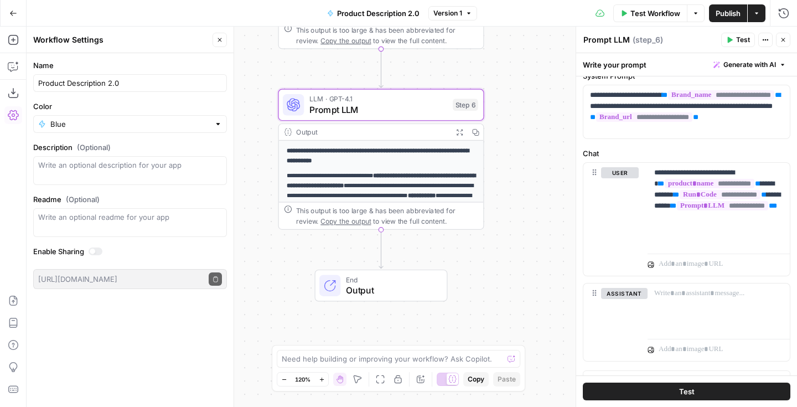
drag, startPoint x: 502, startPoint y: 229, endPoint x: 502, endPoint y: 220, distance: 8.3
click at [502, 220] on div "**********" at bounding box center [412, 217] width 771 height 380
click at [17, 14] on button "Go Back" at bounding box center [13, 13] width 20 height 20
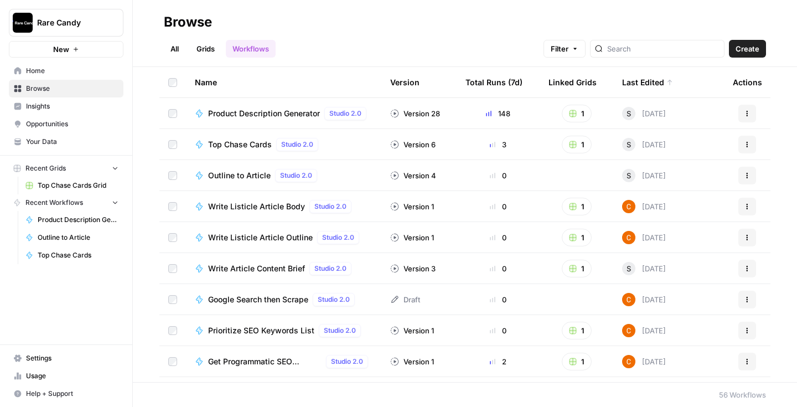
click at [60, 145] on span "Your Data" at bounding box center [72, 142] width 92 height 10
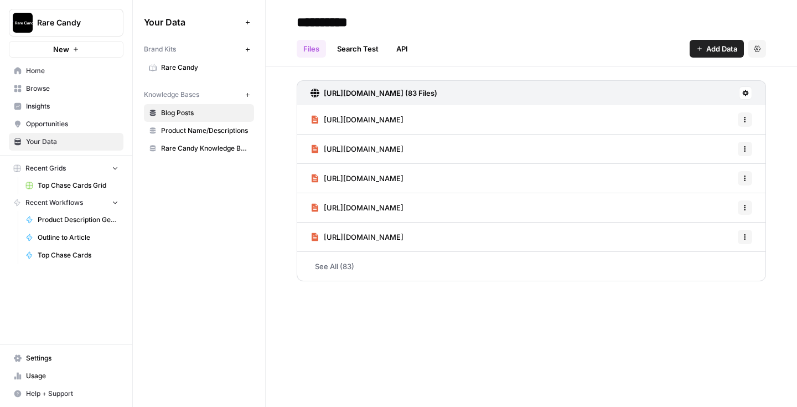
click at [244, 92] on button "New" at bounding box center [247, 94] width 13 height 13
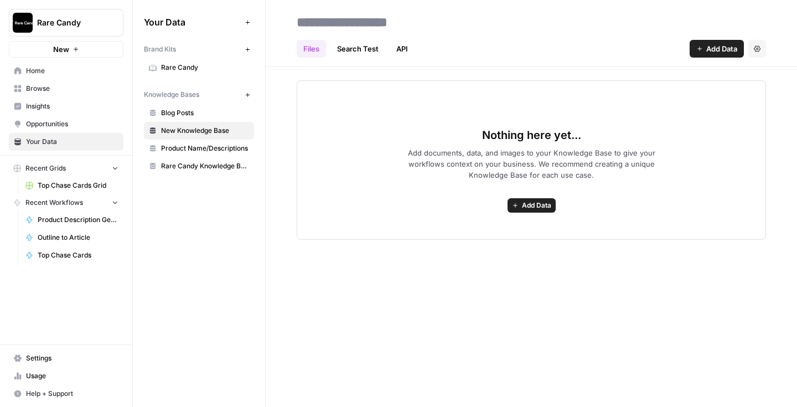
click at [405, 43] on link "API" at bounding box center [402, 49] width 25 height 18
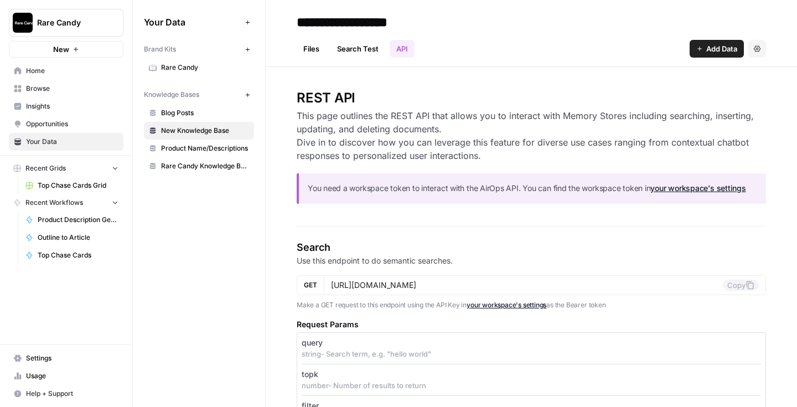
click at [313, 42] on link "Files" at bounding box center [311, 49] width 29 height 18
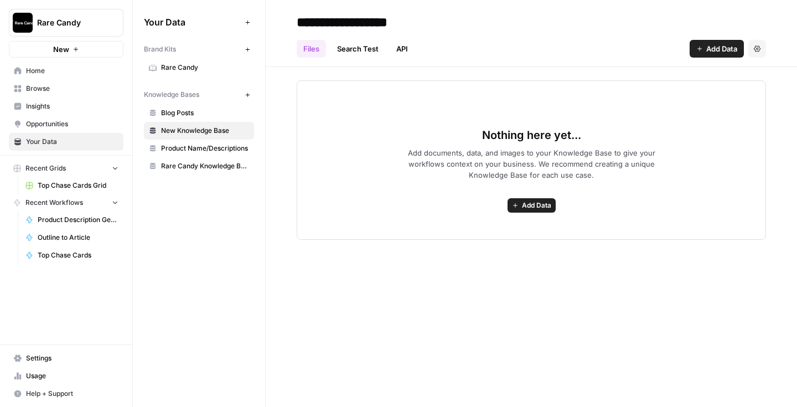
click at [527, 211] on button "Add Data" at bounding box center [532, 205] width 48 height 14
click at [559, 294] on div "**********" at bounding box center [531, 203] width 531 height 407
